Goal: Find specific page/section: Find specific page/section

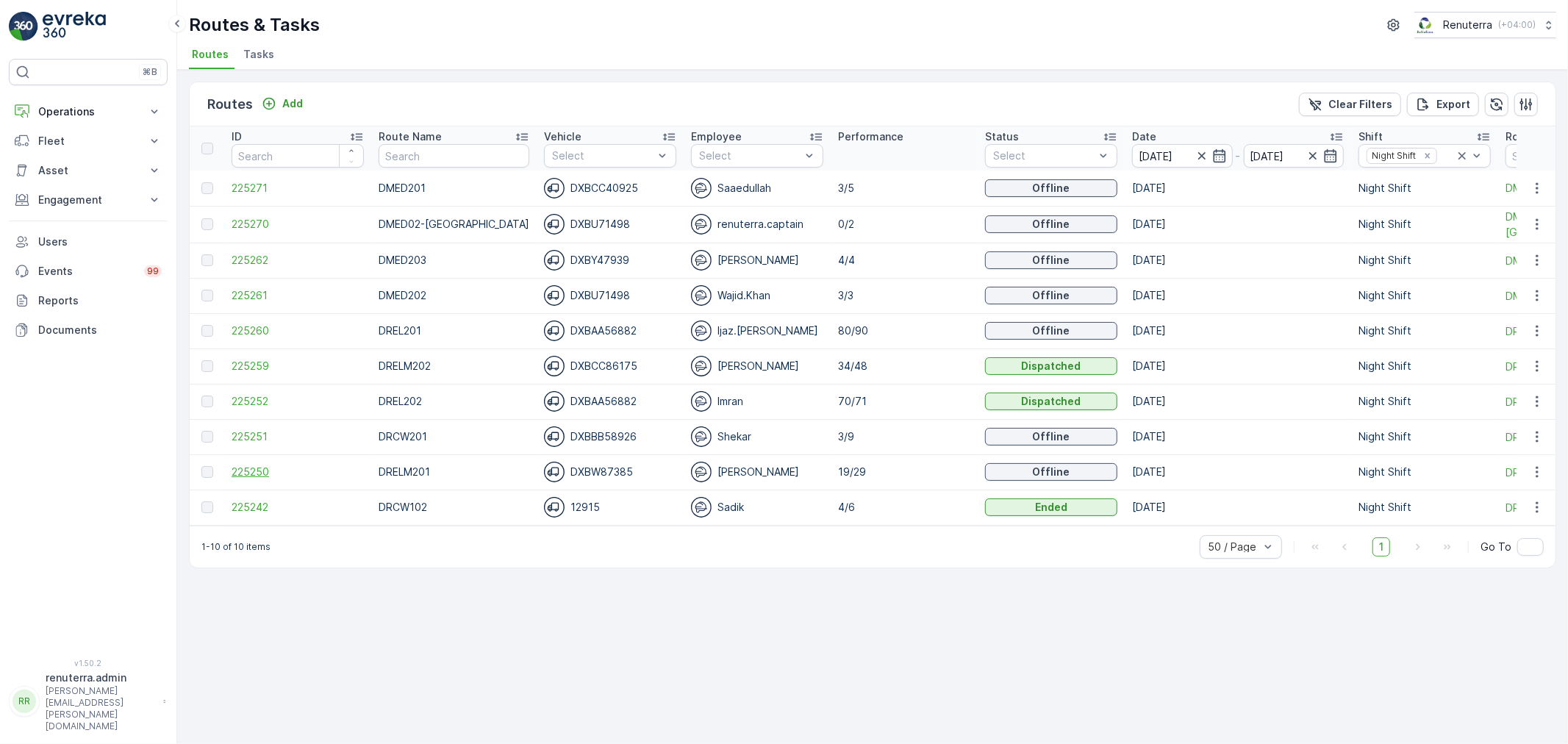
click at [267, 472] on span "225250" at bounding box center [297, 473] width 132 height 15
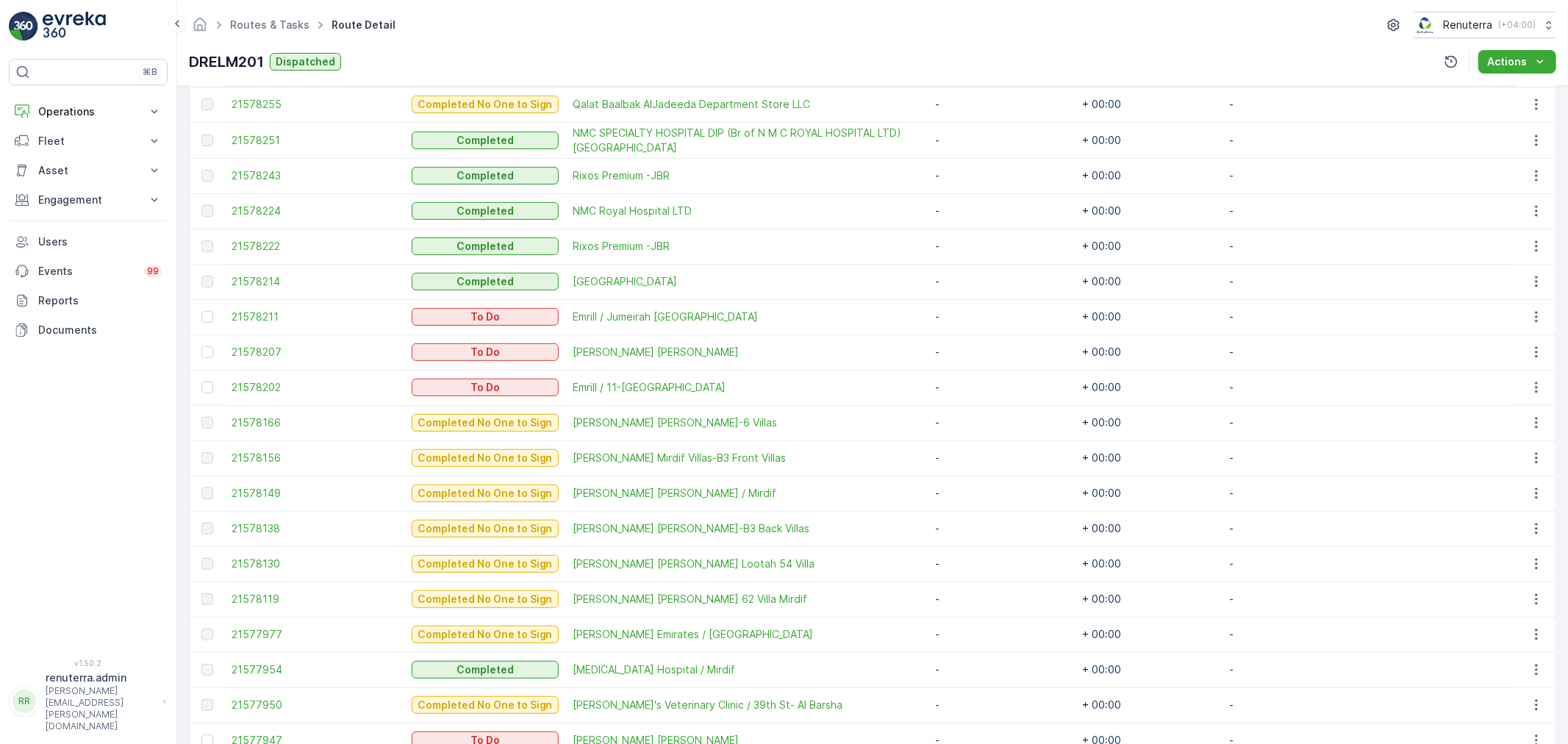
scroll to position [327, 0]
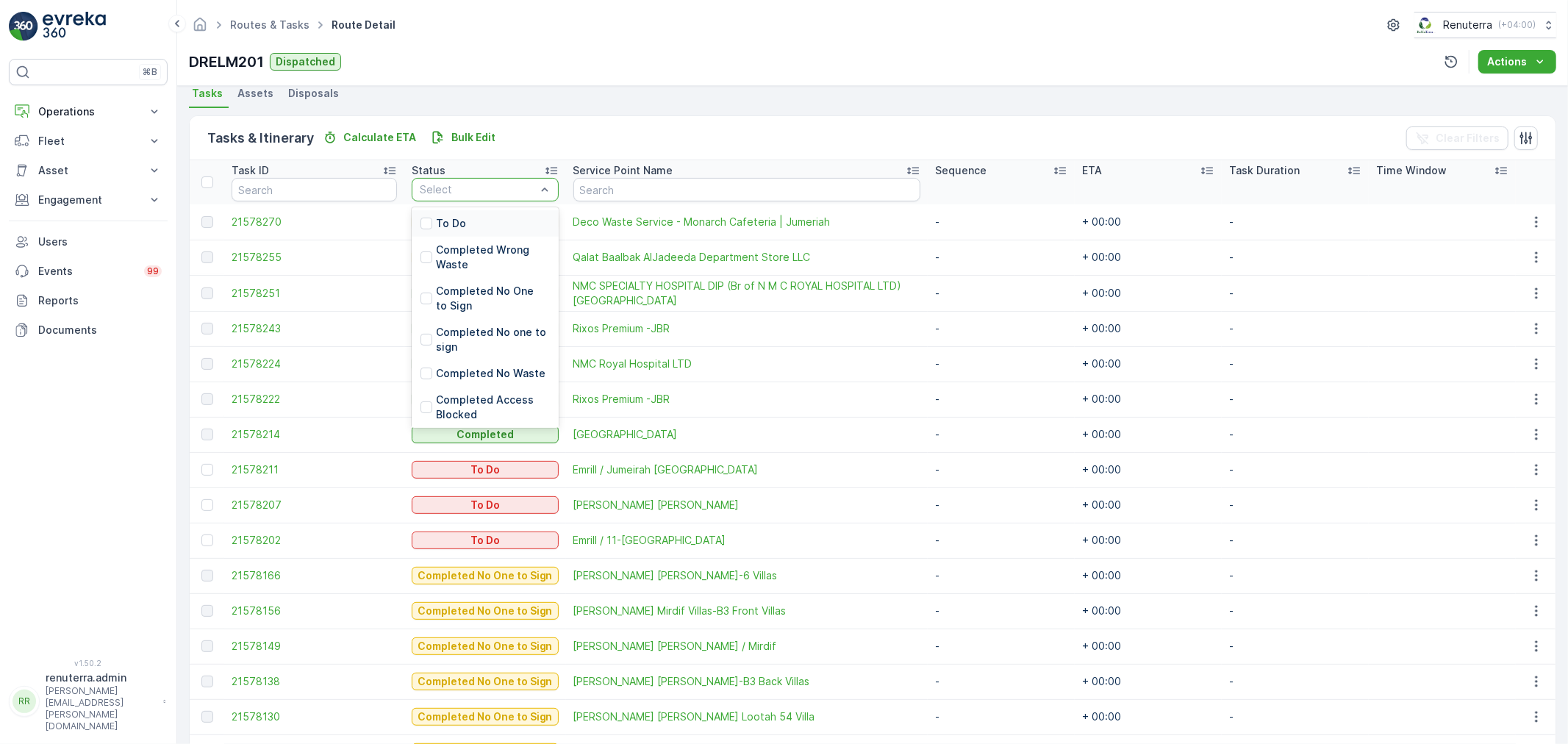
click at [467, 225] on div "To Do" at bounding box center [485, 224] width 147 height 27
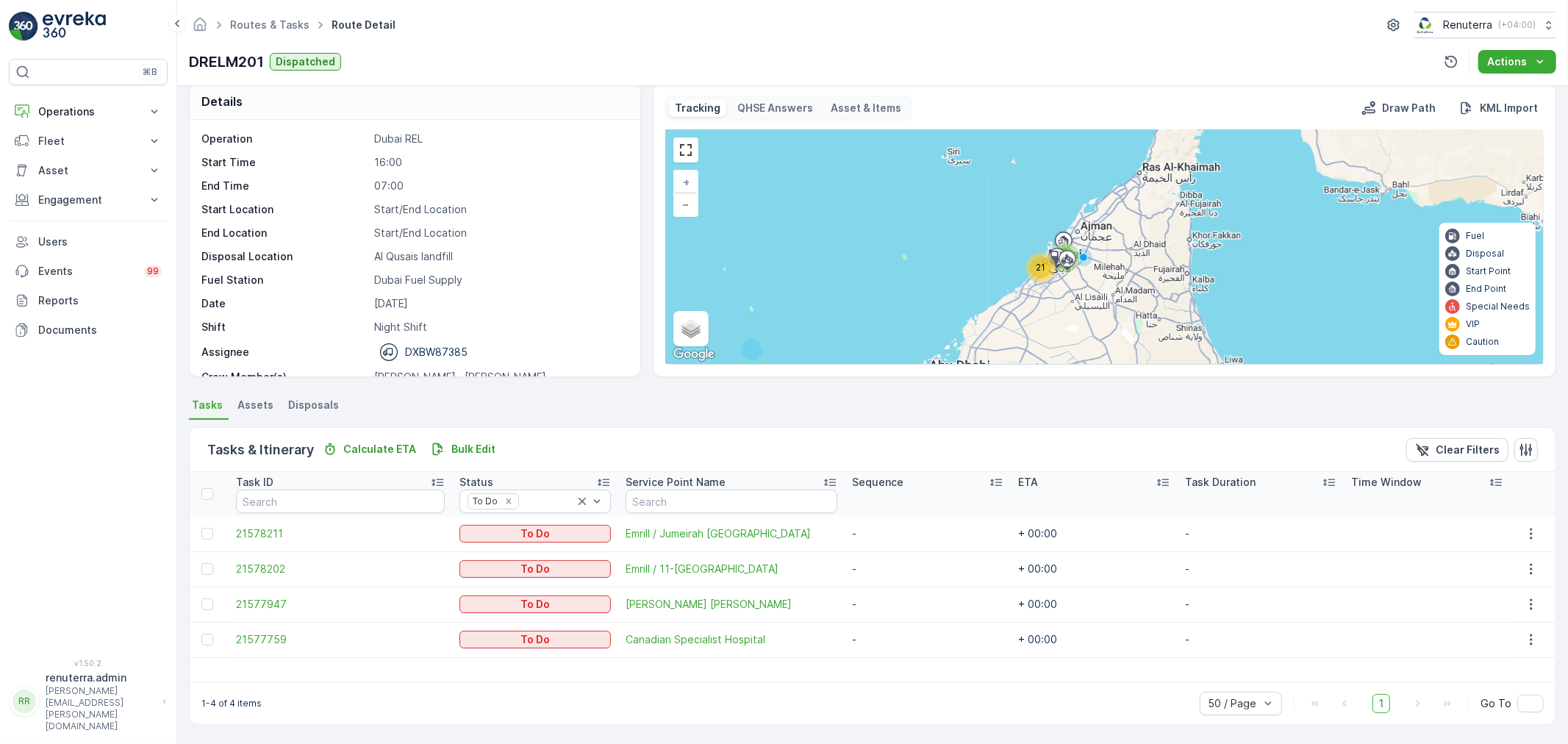
scroll to position [15, 0]
click at [651, 604] on span "[PERSON_NAME] [PERSON_NAME]" at bounding box center [731, 605] width 212 height 15
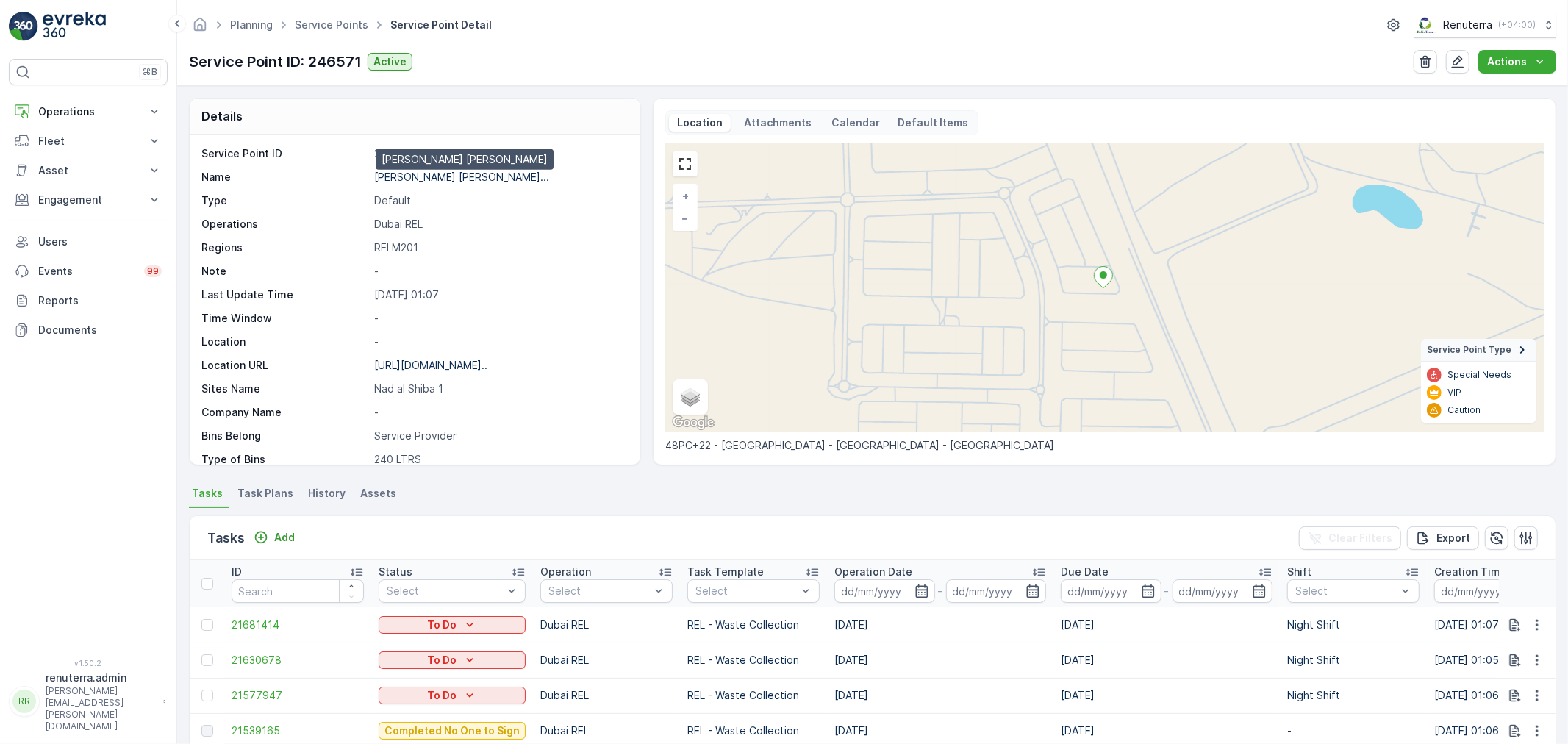
click at [444, 175] on p "[PERSON_NAME] [PERSON_NAME]..." at bounding box center [462, 177] width 175 height 13
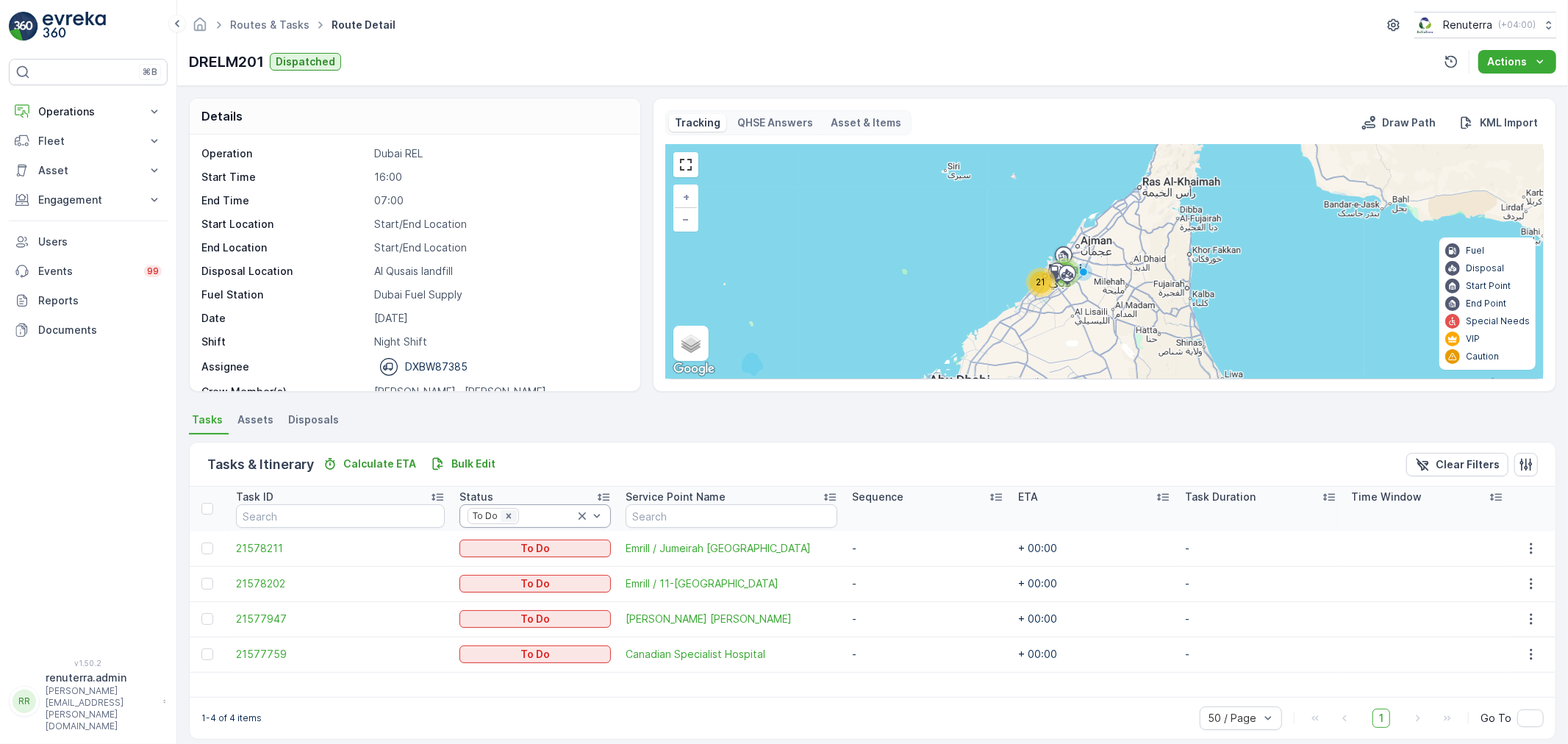
click at [501, 514] on div "Remove To Do" at bounding box center [508, 516] width 16 height 12
click at [503, 514] on icon "Remove To Do" at bounding box center [508, 516] width 10 height 10
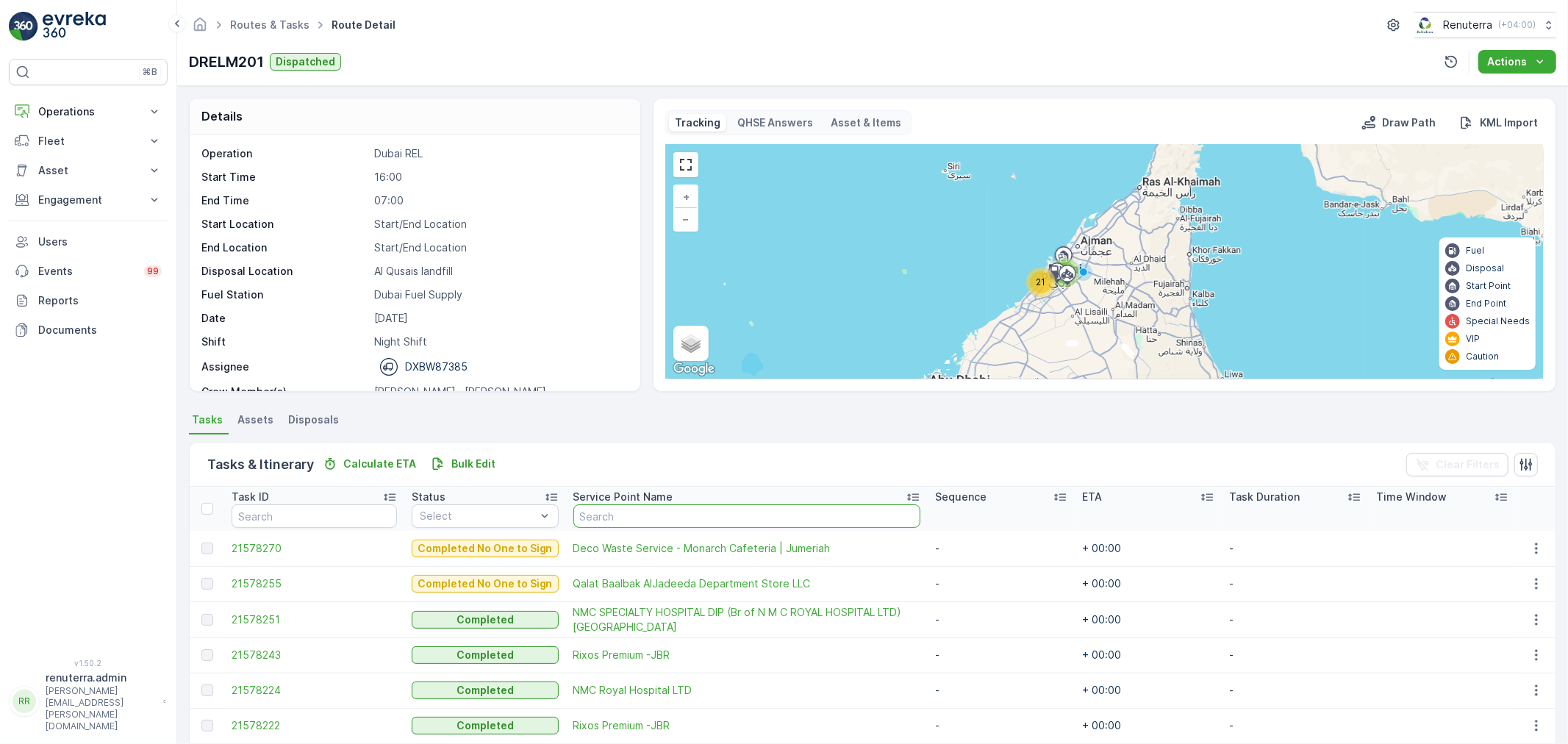
click at [671, 517] on input "text" at bounding box center [747, 516] width 347 height 23
paste input "[PERSON_NAME] [PERSON_NAME]"
type input "[PERSON_NAME] [PERSON_NAME]"
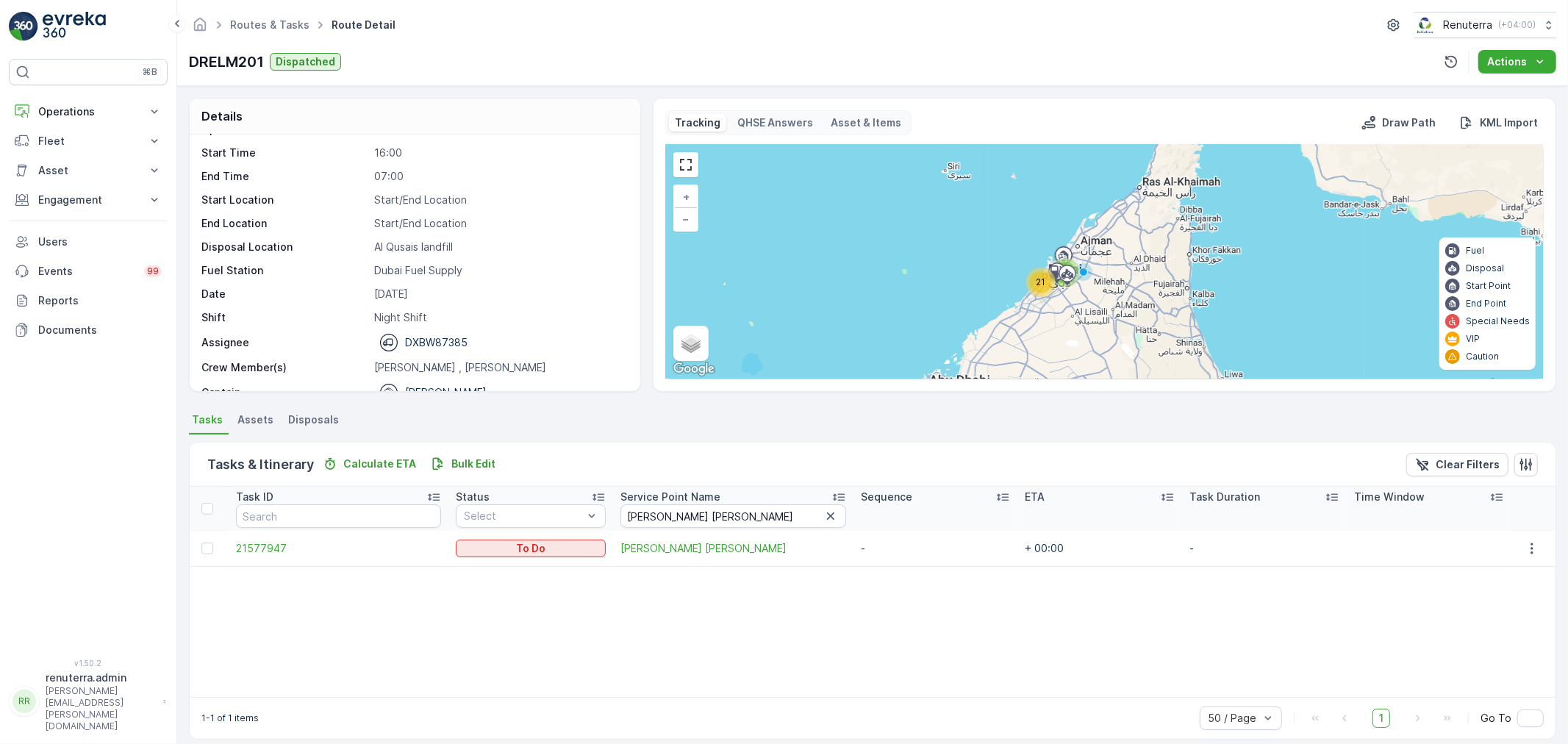
scroll to position [46, 0]
